Goal: Information Seeking & Learning: Learn about a topic

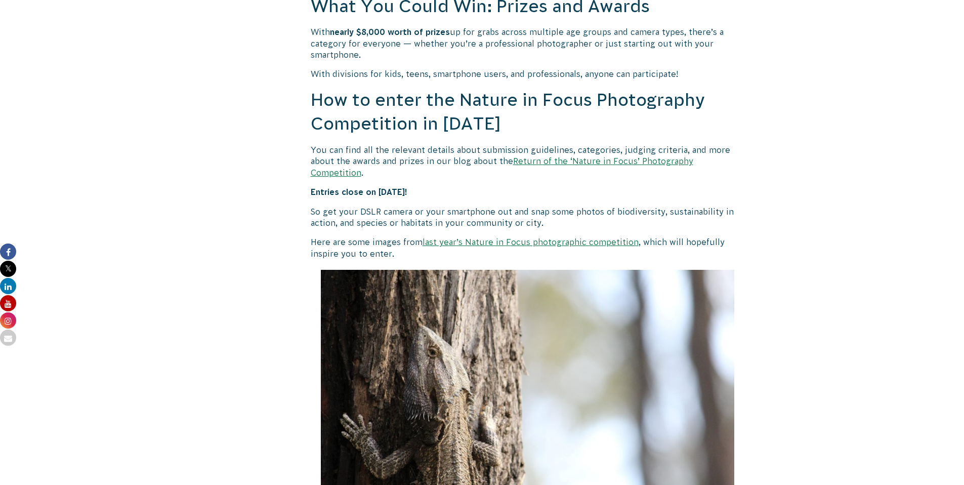
scroll to position [936, 0]
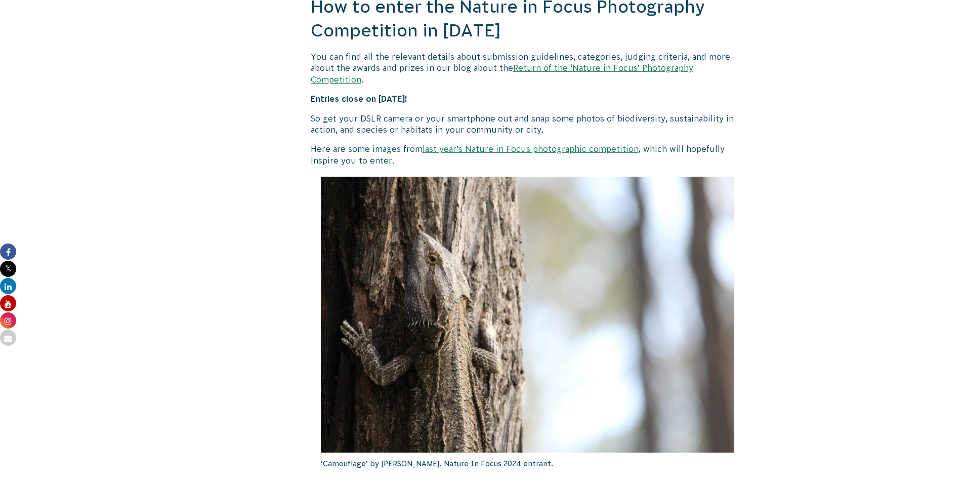
click at [553, 66] on link "Return of the ‘Nature in Focus’ Photography Competition" at bounding box center [502, 73] width 383 height 20
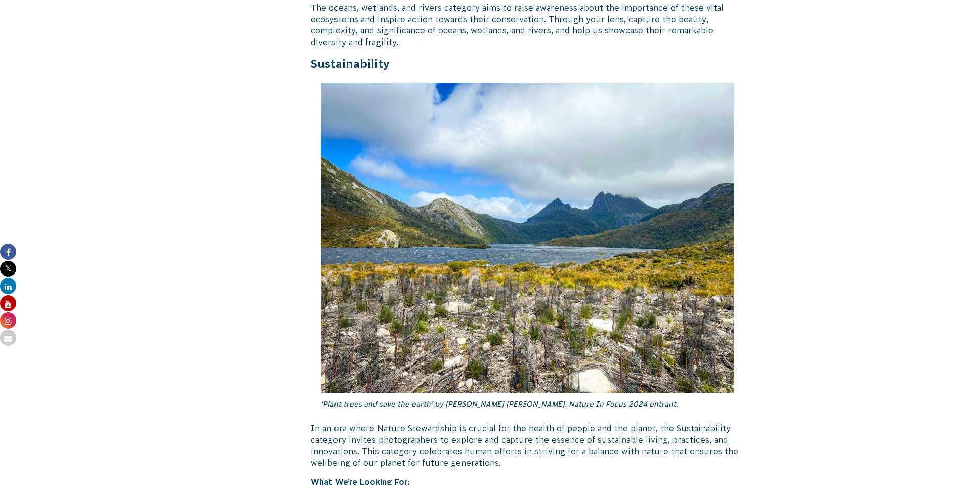
scroll to position [2375, 0]
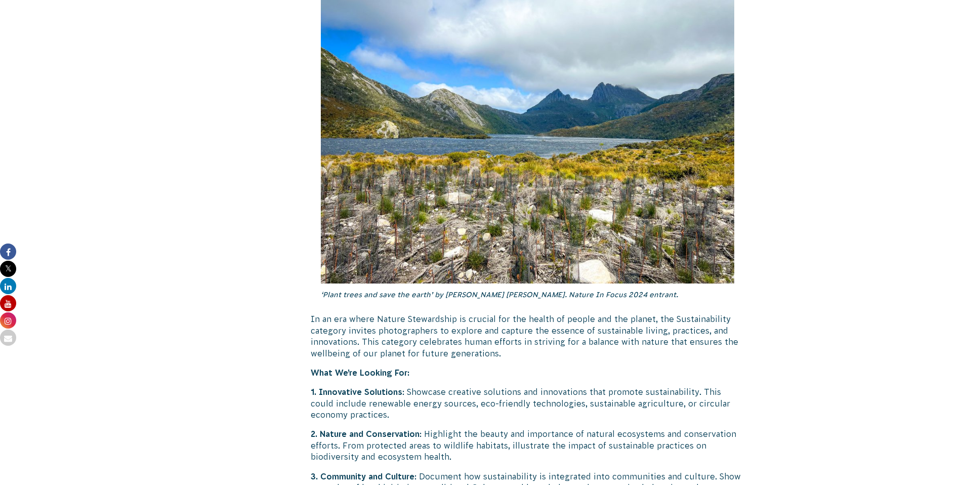
click at [411, 291] on em "‘Plant trees and save the earth’ by [PERSON_NAME] [PERSON_NAME]. Nature In Focu…" at bounding box center [499, 295] width 357 height 8
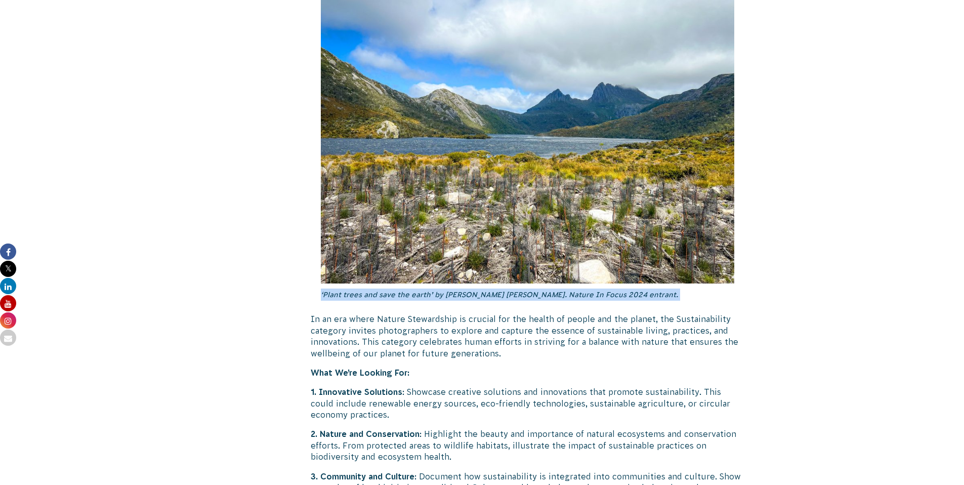
click at [411, 291] on em "‘Plant trees and save the earth’ by [PERSON_NAME] [PERSON_NAME]. Nature In Focu…" at bounding box center [499, 295] width 357 height 8
copy div "‘Plant trees and save the earth’ by [PERSON_NAME] [PERSON_NAME]. Nature In Focu…"
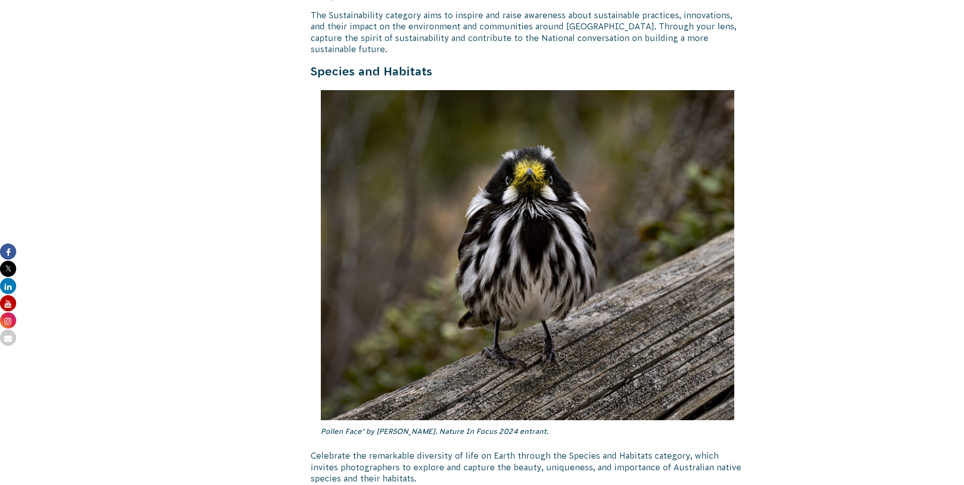
scroll to position [2991, 0]
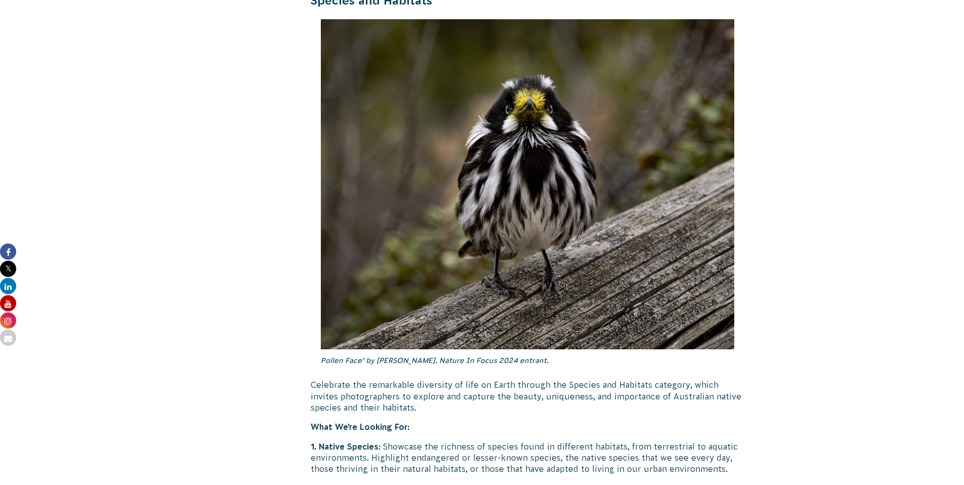
click at [381, 356] on em "Pollen Face’ by [PERSON_NAME]. Nature In Focus 2024 entrant." at bounding box center [435, 360] width 228 height 8
copy div "Pollen Face’ by [PERSON_NAME]. Nature In Focus 2024 entrant."
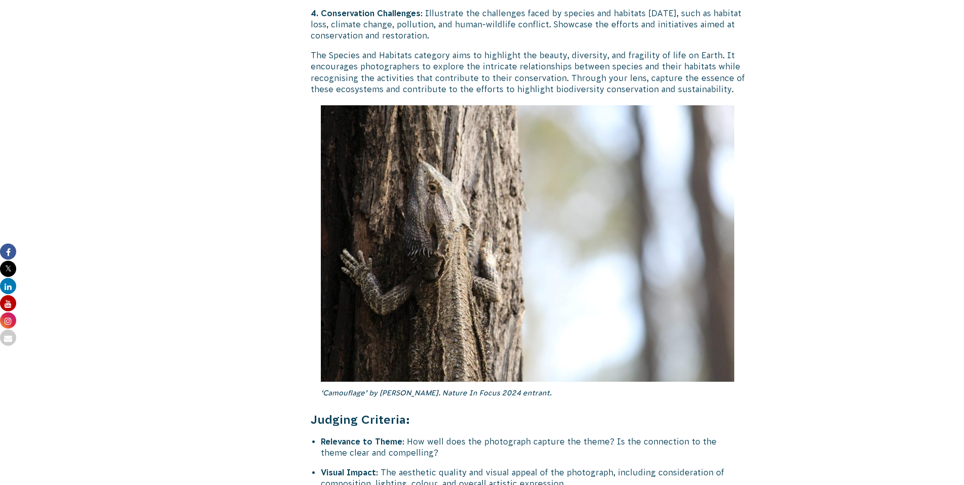
scroll to position [3631, 0]
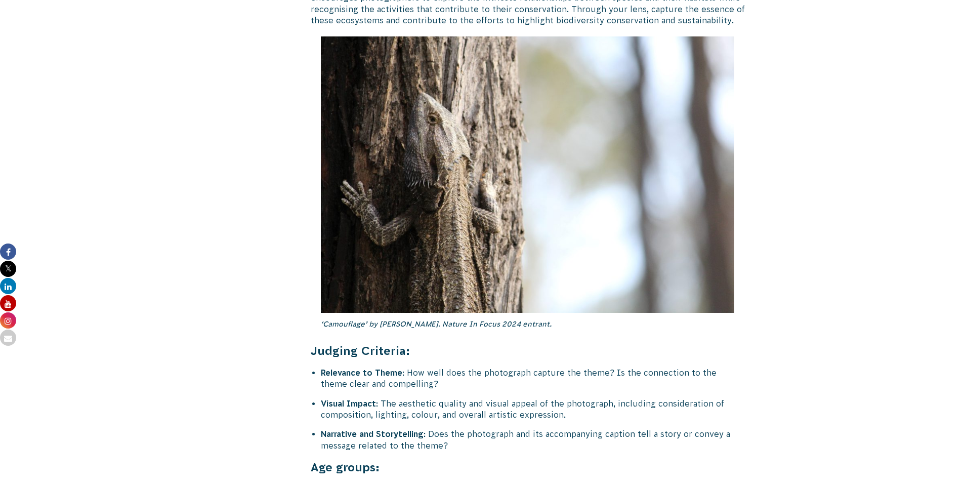
click at [393, 320] on em "‘Camouflage’ by [PERSON_NAME]. Nature In Focus 2024 entrant." at bounding box center [436, 324] width 231 height 8
copy div "‘Camouflage’ by [PERSON_NAME]. Nature In Focus 2024 entrant."
